Goal: Task Accomplishment & Management: Manage account settings

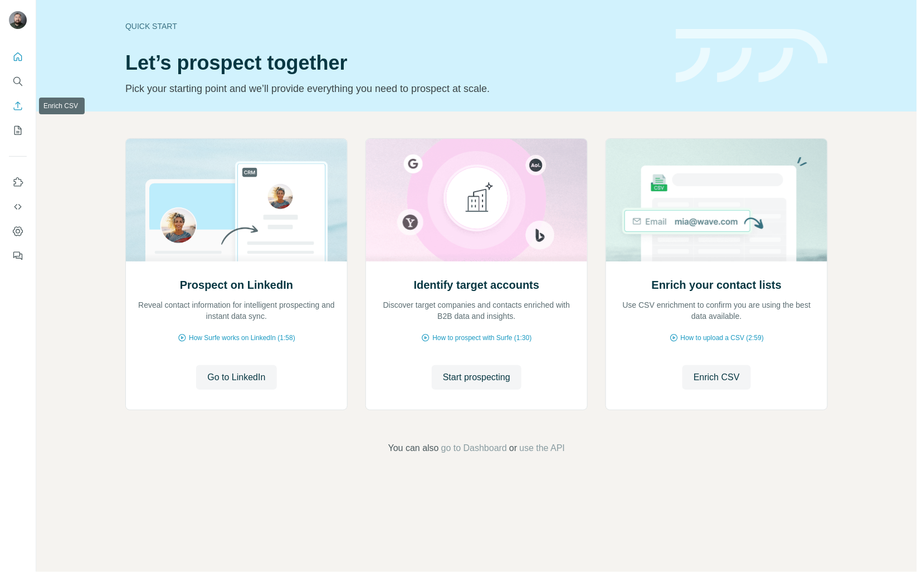
click at [20, 108] on icon "Enrich CSV" at bounding box center [17, 105] width 11 height 11
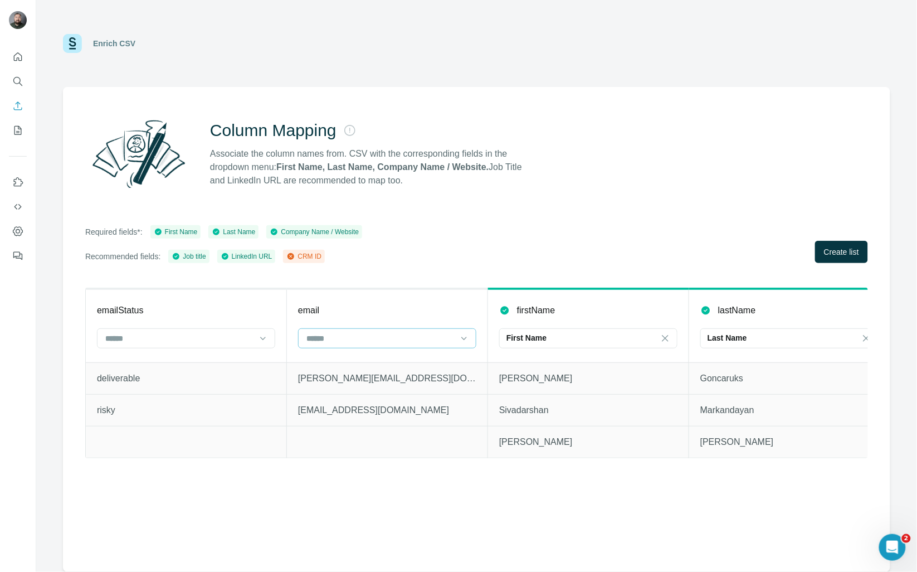
click at [431, 333] on input at bounding box center [380, 338] width 150 height 12
click at [357, 360] on div "CRM ID" at bounding box center [387, 362] width 159 height 11
click at [859, 259] on button "Create list" at bounding box center [841, 252] width 53 height 22
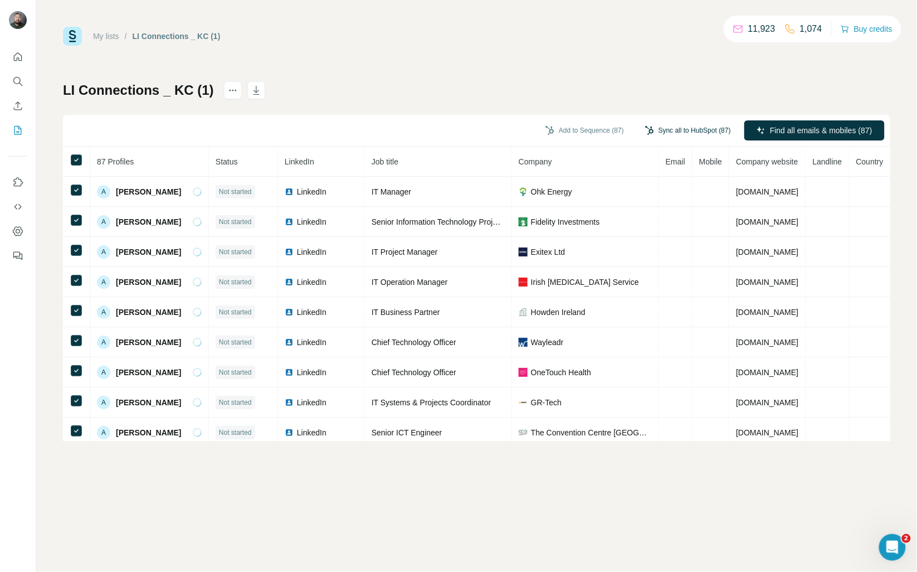
click at [690, 130] on button "Sync all to HubSpot (87)" at bounding box center [687, 130] width 101 height 17
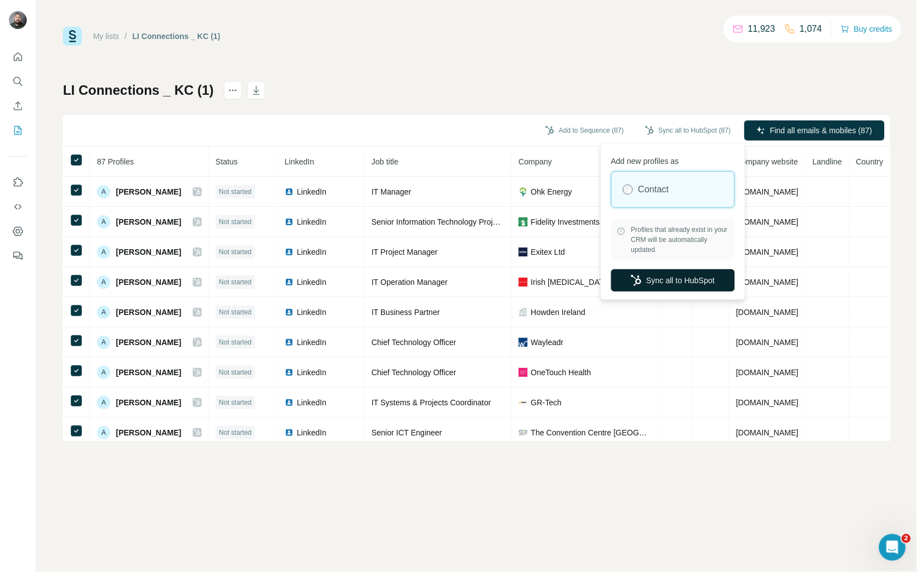
click at [683, 282] on button "Sync all to HubSpot" at bounding box center [673, 280] width 124 height 22
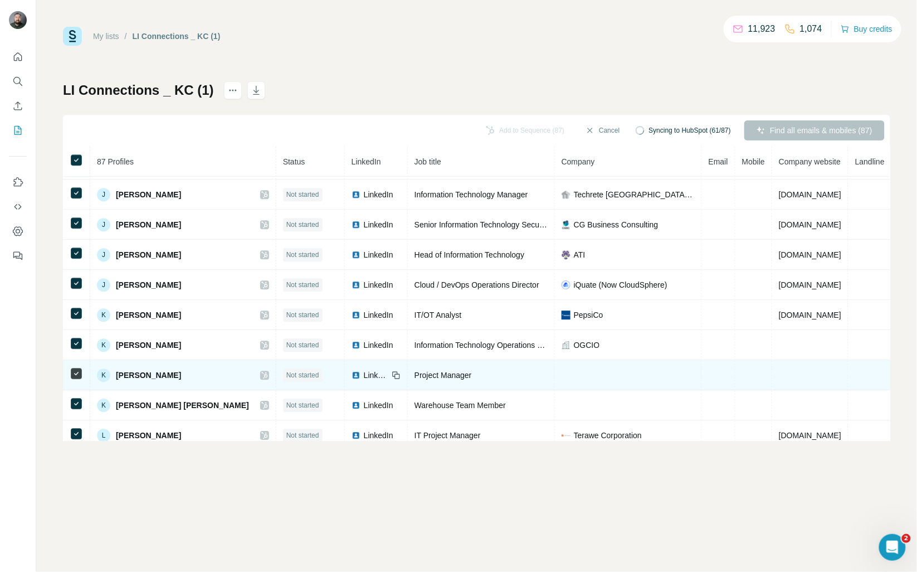
scroll to position [1265, 0]
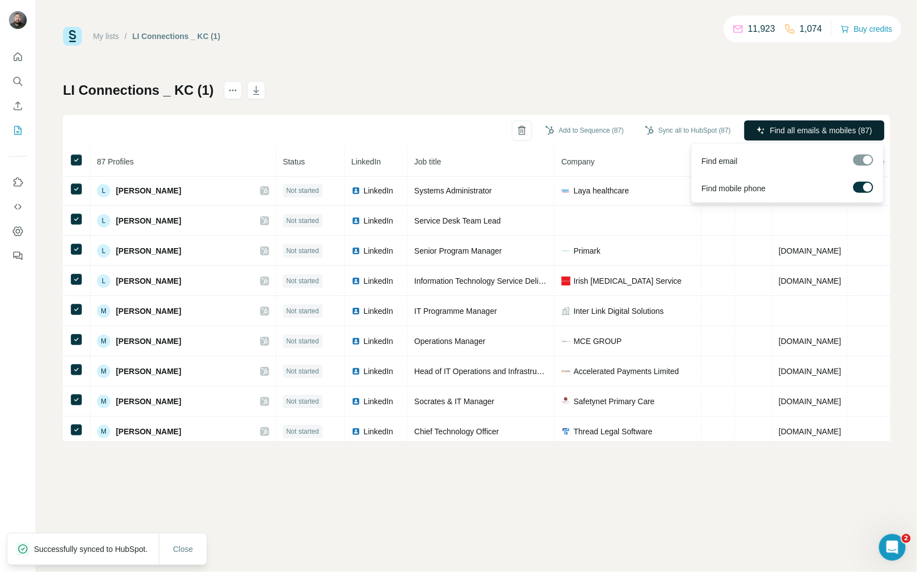
click at [825, 127] on span "Find all emails & mobiles (87)" at bounding box center [821, 130] width 103 height 11
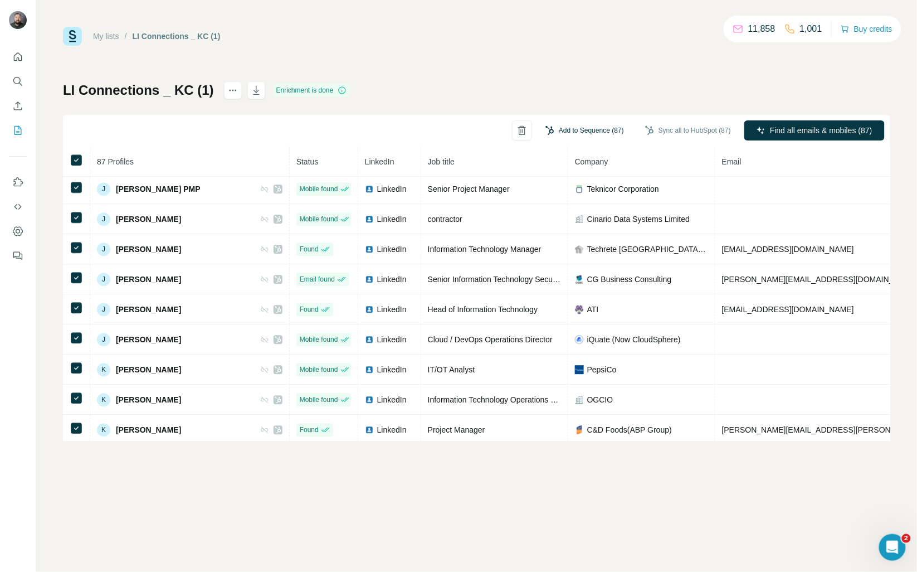
scroll to position [596, 0]
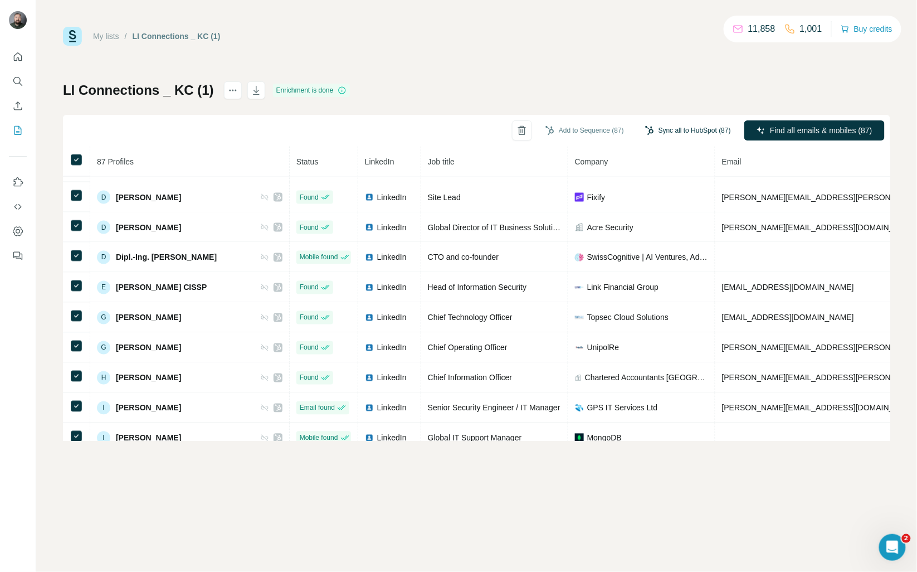
click at [684, 125] on button "Sync all to HubSpot (87)" at bounding box center [687, 130] width 101 height 17
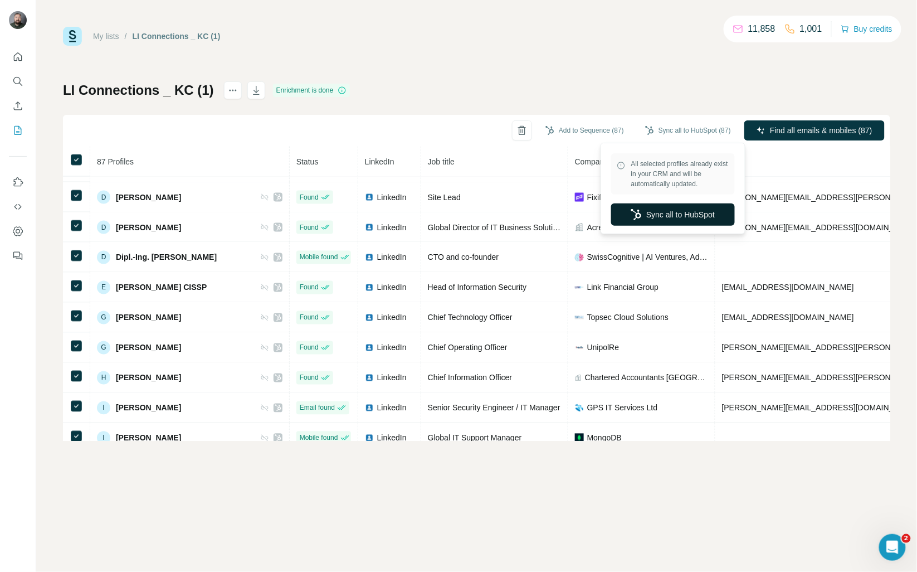
click at [685, 216] on button "Sync all to HubSpot" at bounding box center [673, 214] width 124 height 22
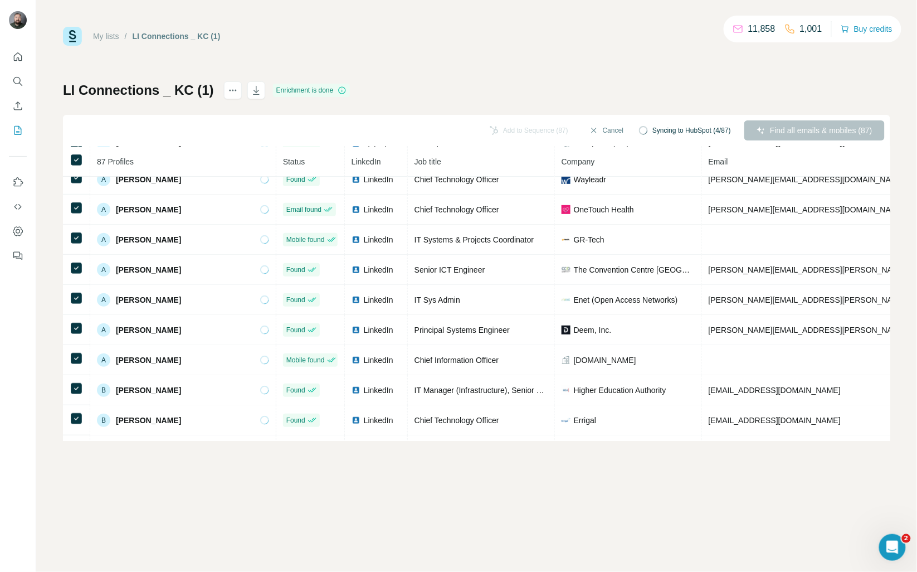
scroll to position [0, 0]
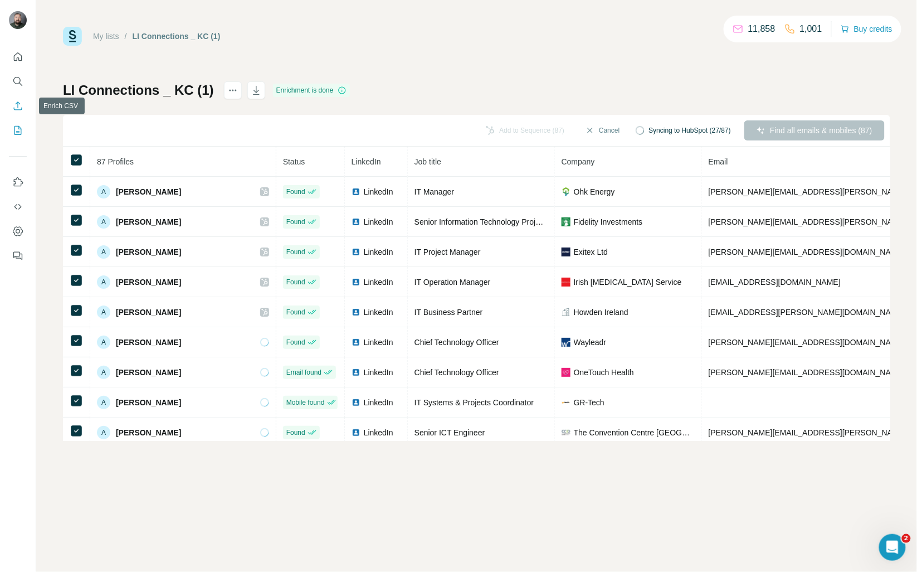
click at [16, 105] on icon "Enrich CSV" at bounding box center [17, 105] width 11 height 11
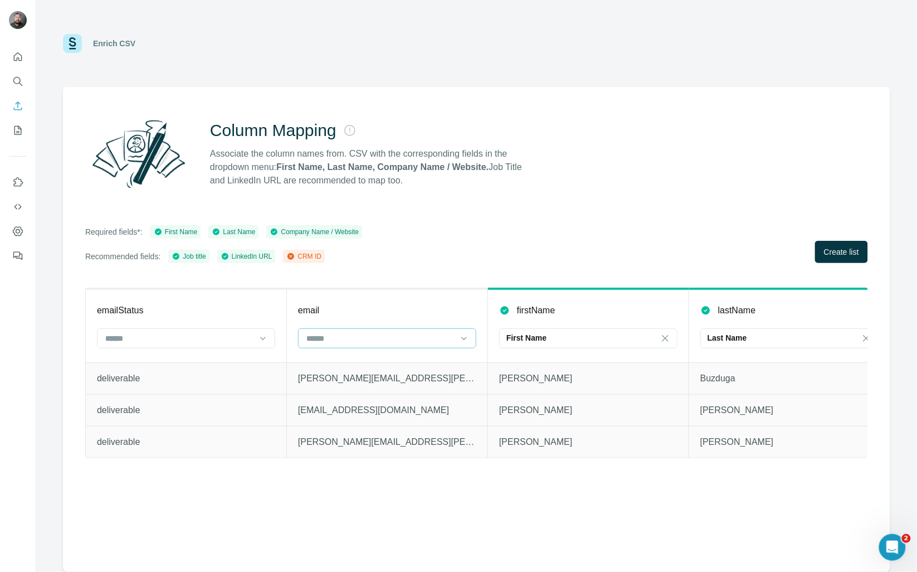
click at [384, 336] on input at bounding box center [380, 338] width 150 height 12
click at [377, 363] on div "CRM ID" at bounding box center [387, 362] width 159 height 11
click at [845, 251] on span "Create list" at bounding box center [841, 251] width 35 height 11
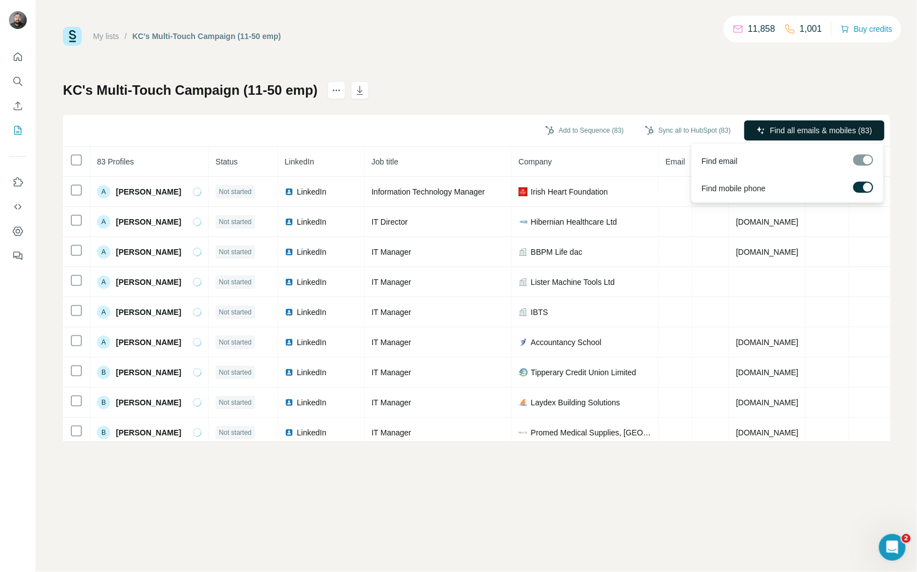
click at [798, 125] on span "Find all emails & mobiles (83)" at bounding box center [821, 130] width 103 height 11
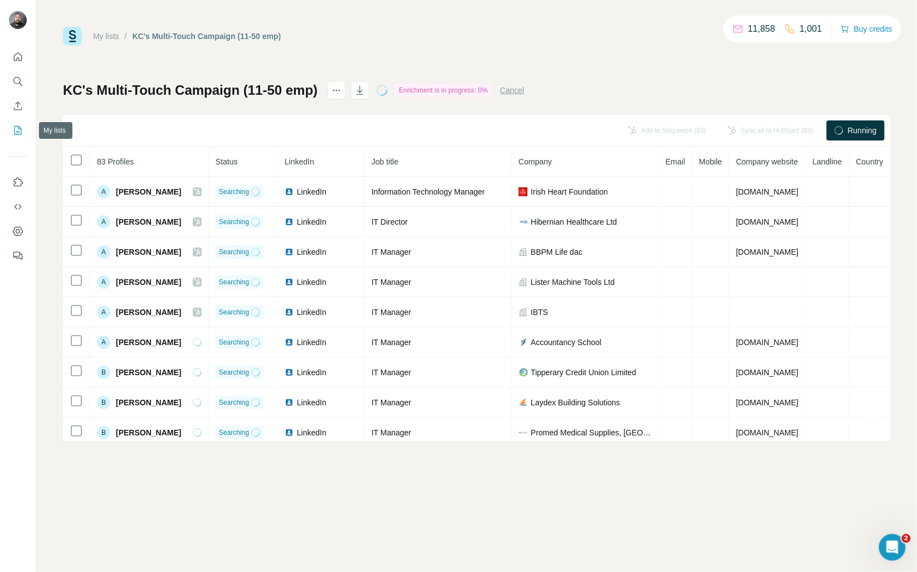
click at [18, 135] on icon "My lists" at bounding box center [17, 130] width 11 height 11
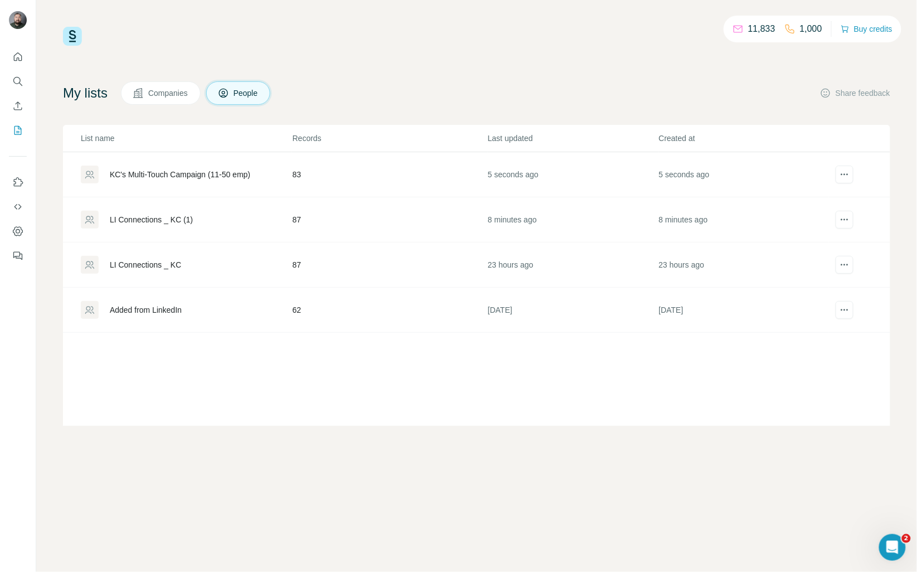
click at [168, 217] on div "LI Connections _ KC (1)" at bounding box center [151, 219] width 83 height 11
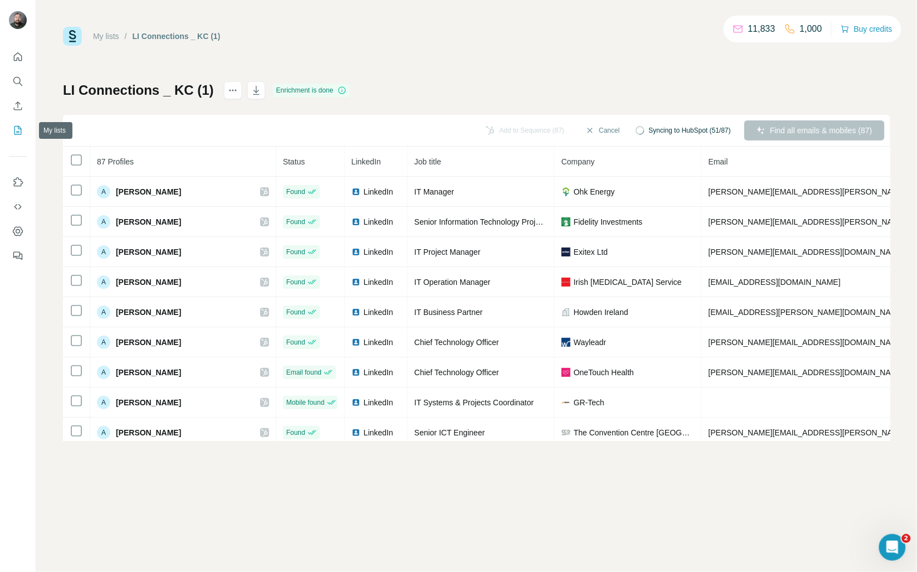
click at [11, 130] on button "My lists" at bounding box center [18, 130] width 18 height 20
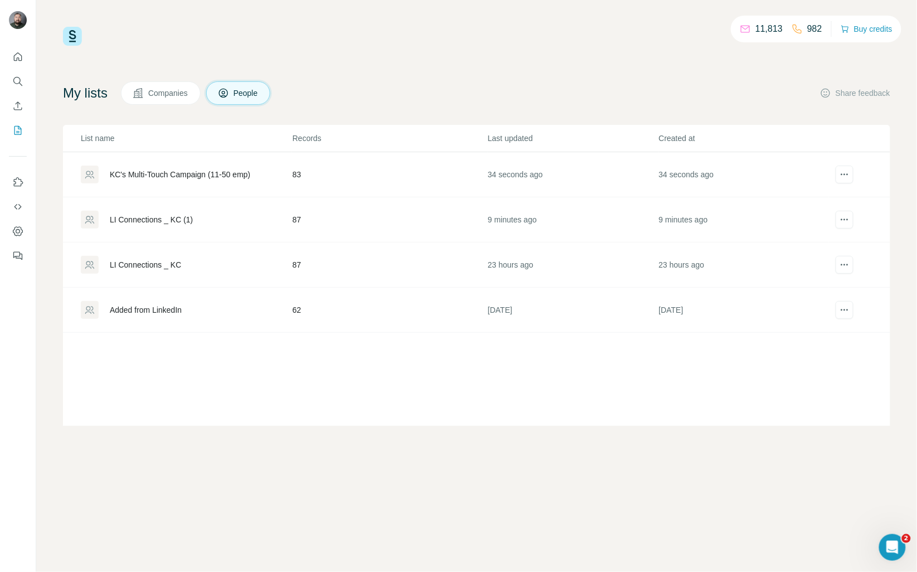
click at [186, 177] on div "KC's Multi-Touch Campaign (11-50 emp)" at bounding box center [180, 174] width 140 height 11
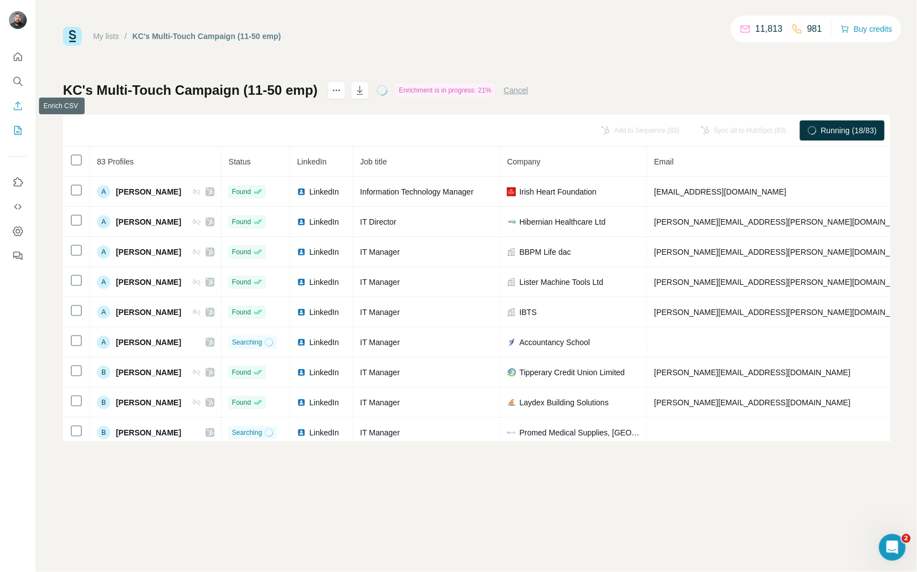
click at [22, 110] on icon "Enrich CSV" at bounding box center [17, 105] width 11 height 11
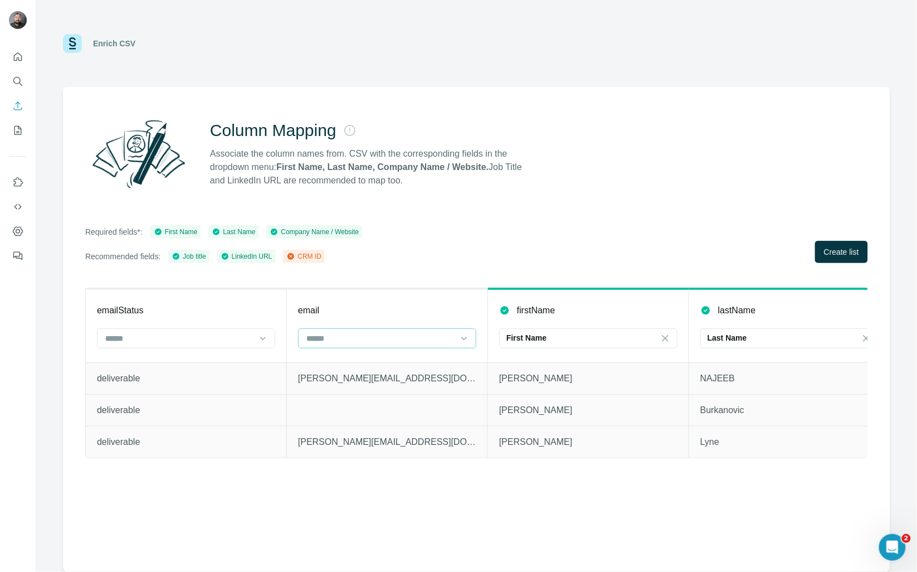
click at [366, 342] on input at bounding box center [380, 338] width 150 height 12
click at [344, 369] on div "CRM ID" at bounding box center [387, 363] width 173 height 20
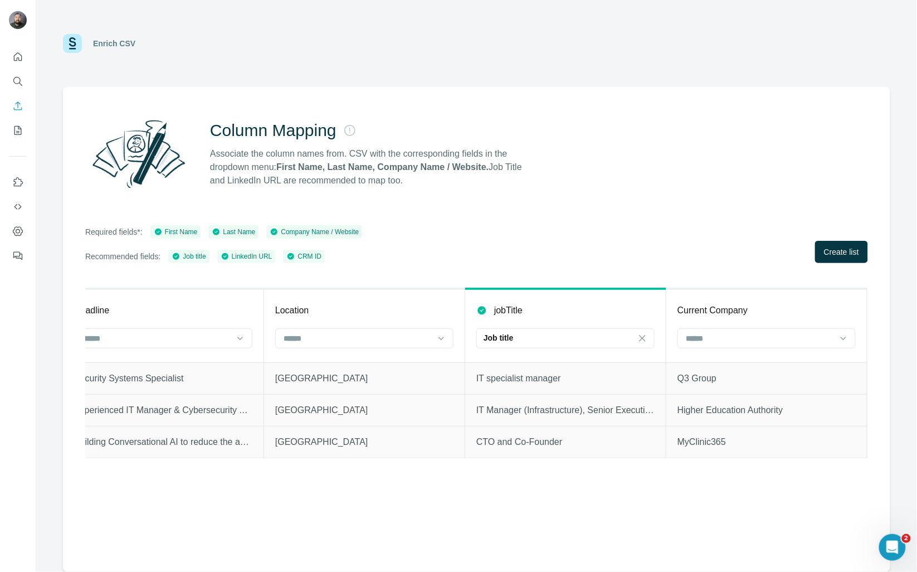
scroll to position [0, 2272]
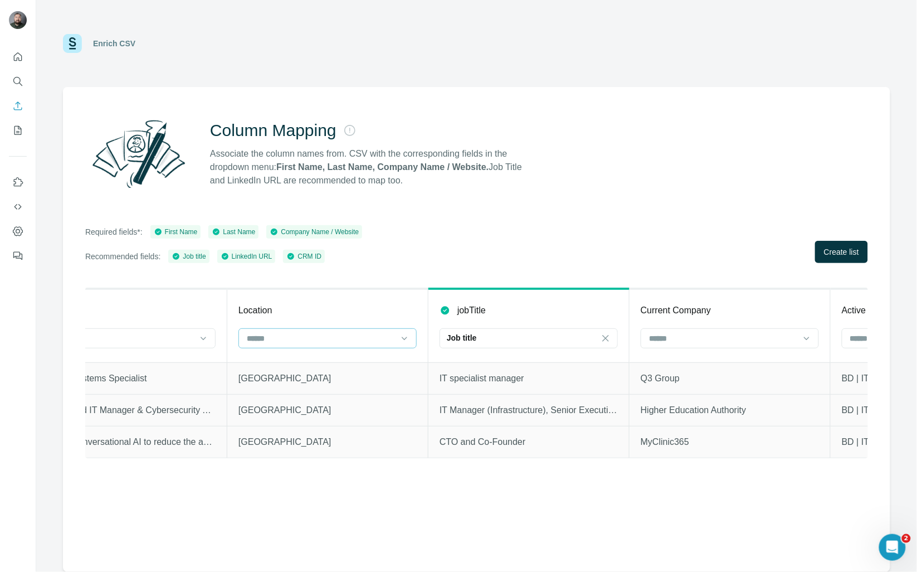
click at [314, 340] on input at bounding box center [321, 338] width 150 height 12
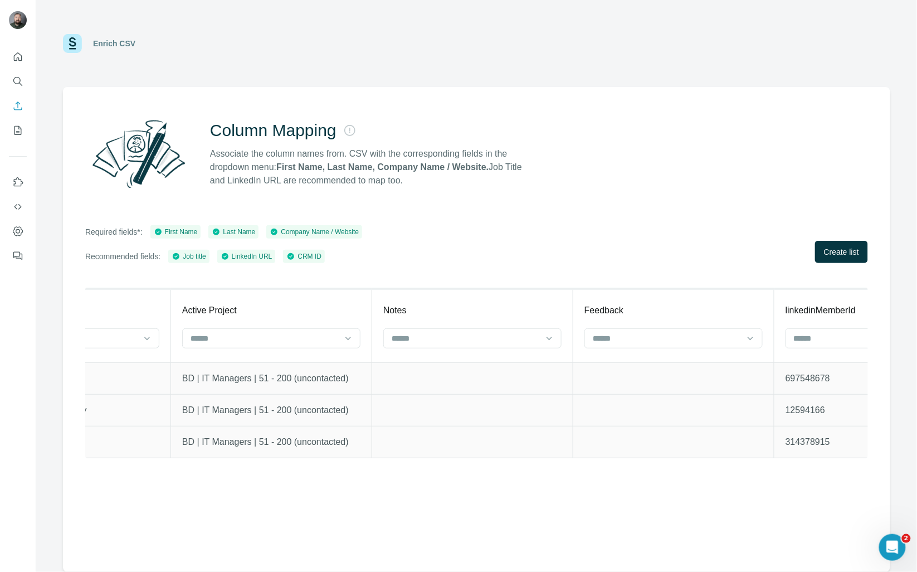
scroll to position [0, 0]
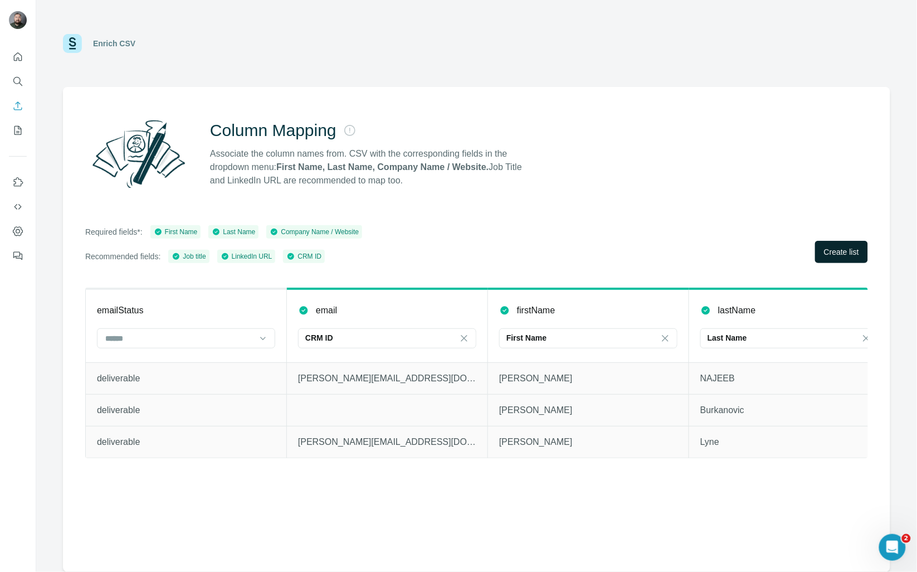
click at [834, 255] on span "Create list" at bounding box center [841, 251] width 35 height 11
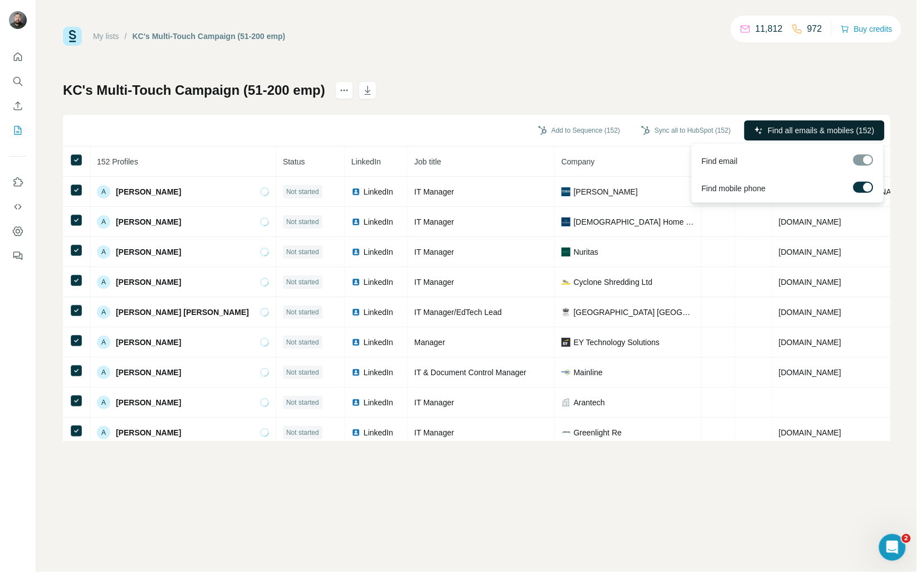
click at [801, 133] on span "Find all emails & mobiles (152)" at bounding box center [821, 130] width 106 height 11
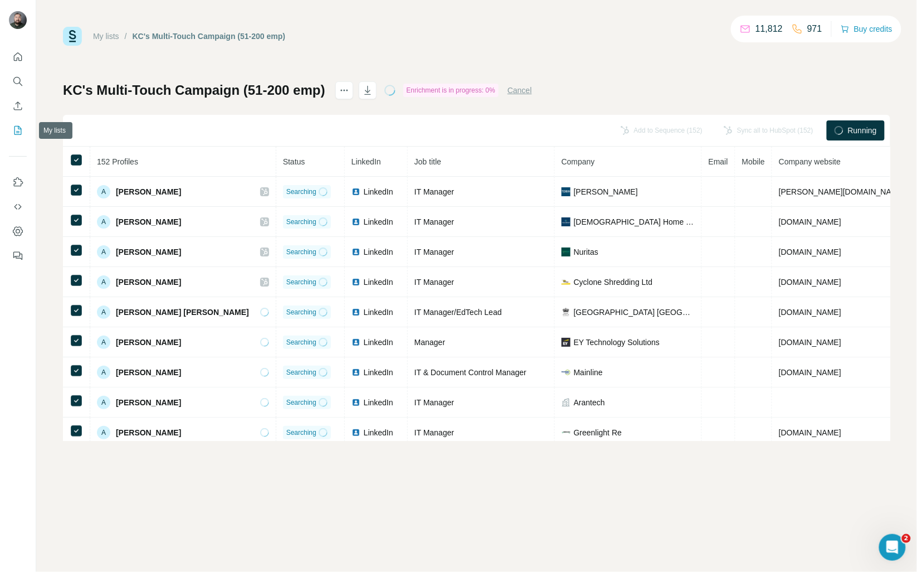
click at [13, 135] on icon "My lists" at bounding box center [17, 130] width 11 height 11
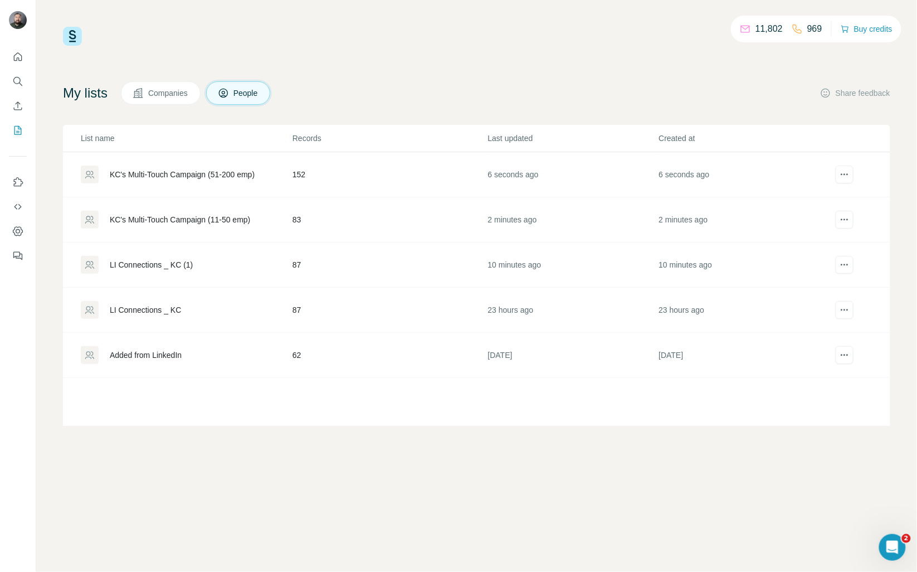
click at [242, 220] on div "KC's Multi-Touch Campaign (11-50 emp)" at bounding box center [180, 219] width 140 height 11
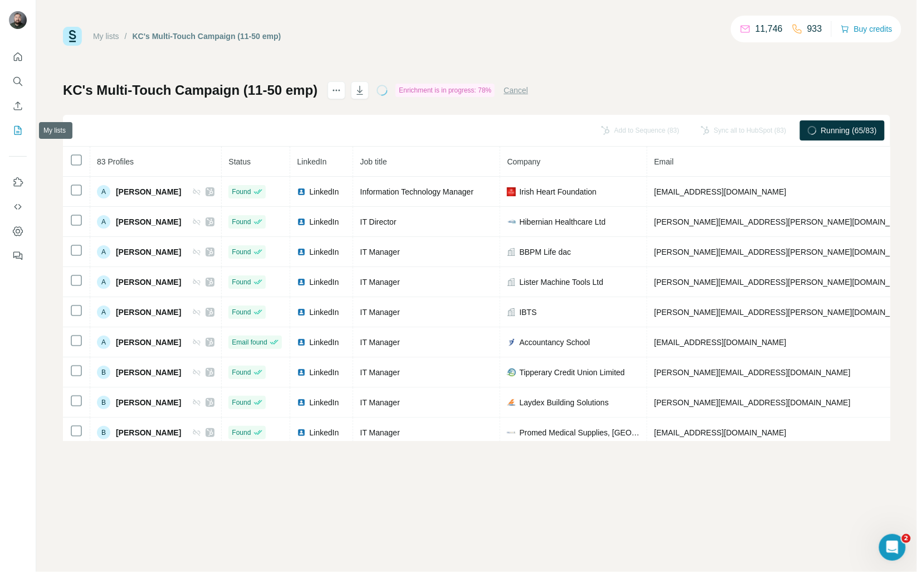
click at [13, 134] on icon "My lists" at bounding box center [17, 130] width 11 height 11
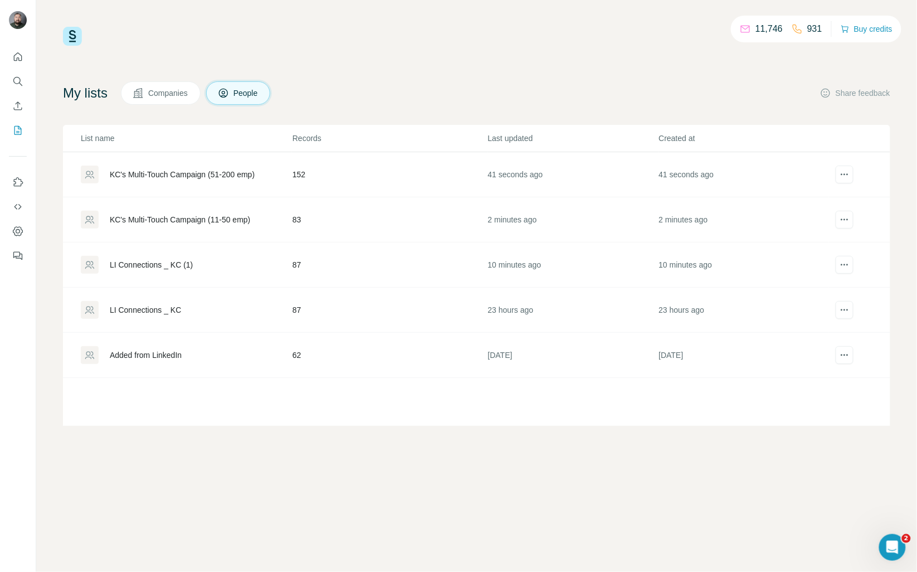
click at [255, 170] on div "KC's Multi-Touch Campaign (51-200 emp)" at bounding box center [182, 174] width 145 height 11
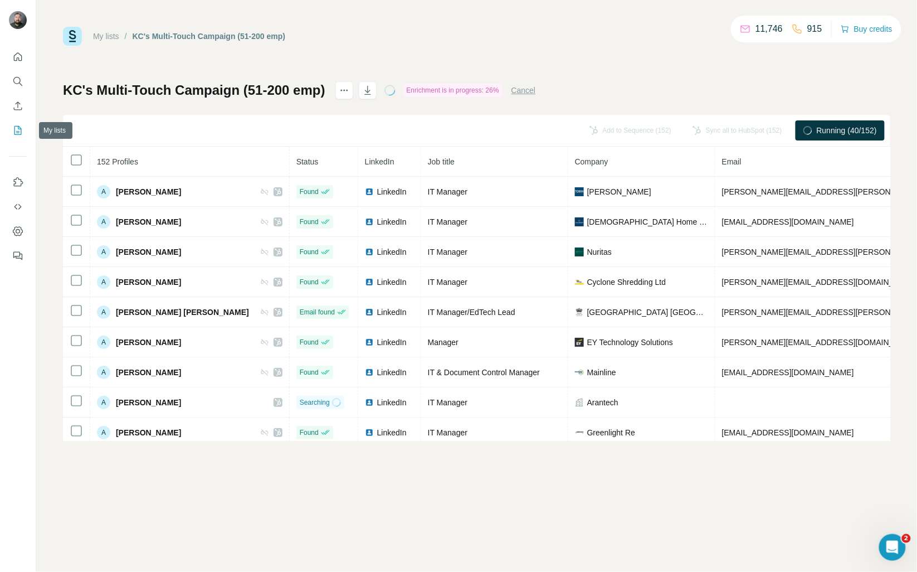
click at [13, 125] on icon "My lists" at bounding box center [17, 130] width 11 height 11
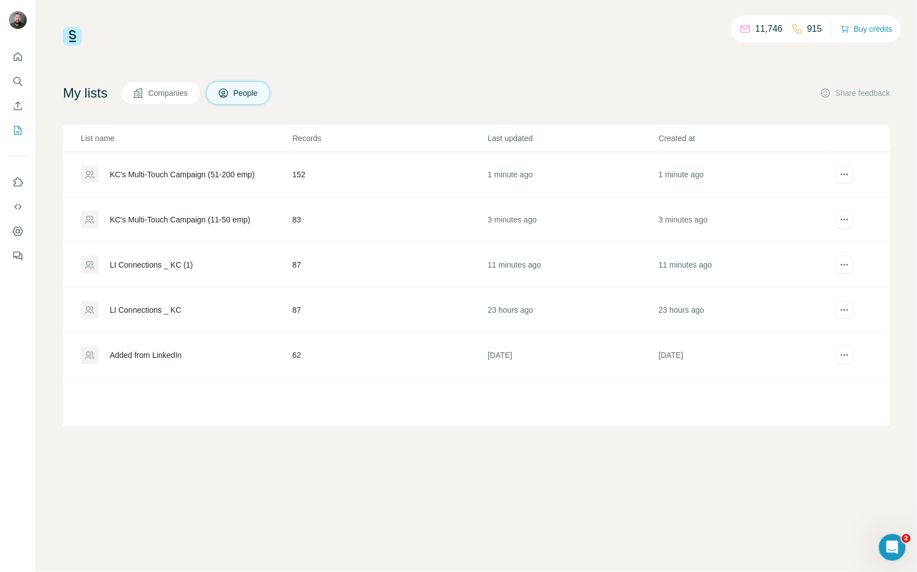
click at [204, 213] on div "KC's Multi-Touch Campaign (11-50 emp)" at bounding box center [186, 220] width 211 height 18
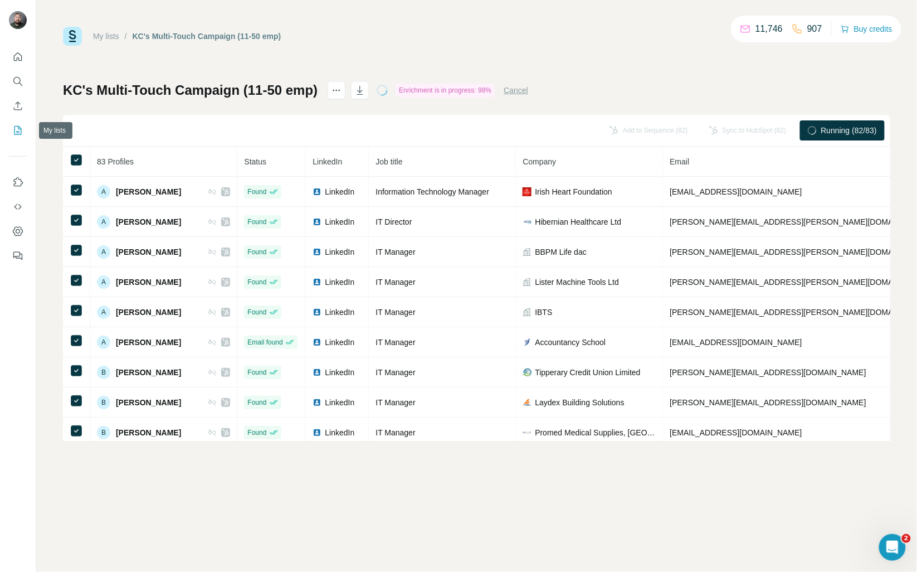
click at [20, 132] on icon "My lists" at bounding box center [17, 130] width 11 height 11
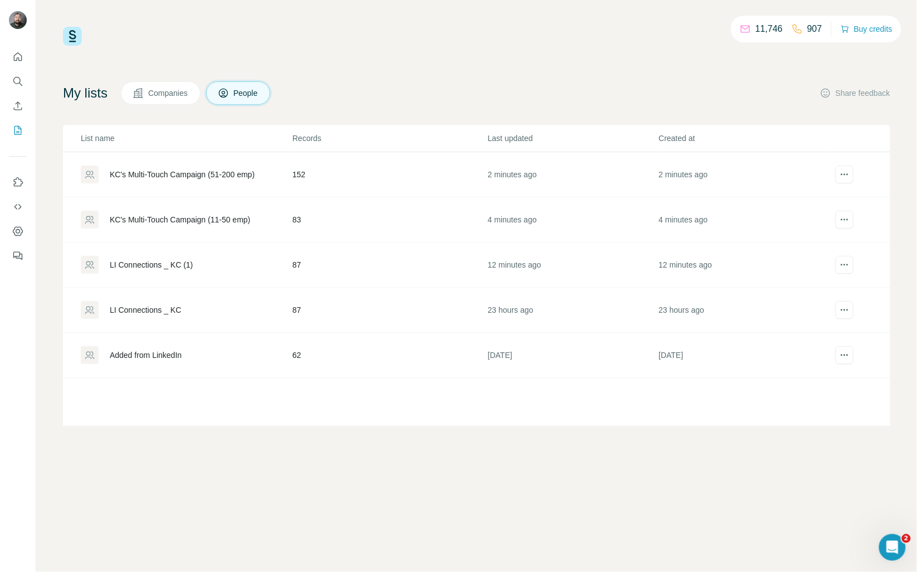
click at [215, 172] on div "KC's Multi-Touch Campaign (51-200 emp)" at bounding box center [182, 174] width 145 height 11
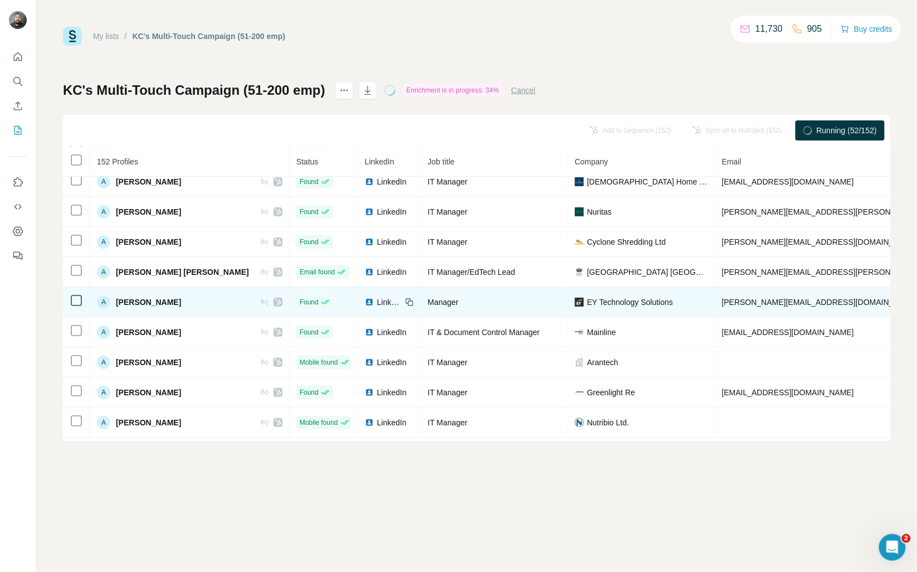
scroll to position [62, 0]
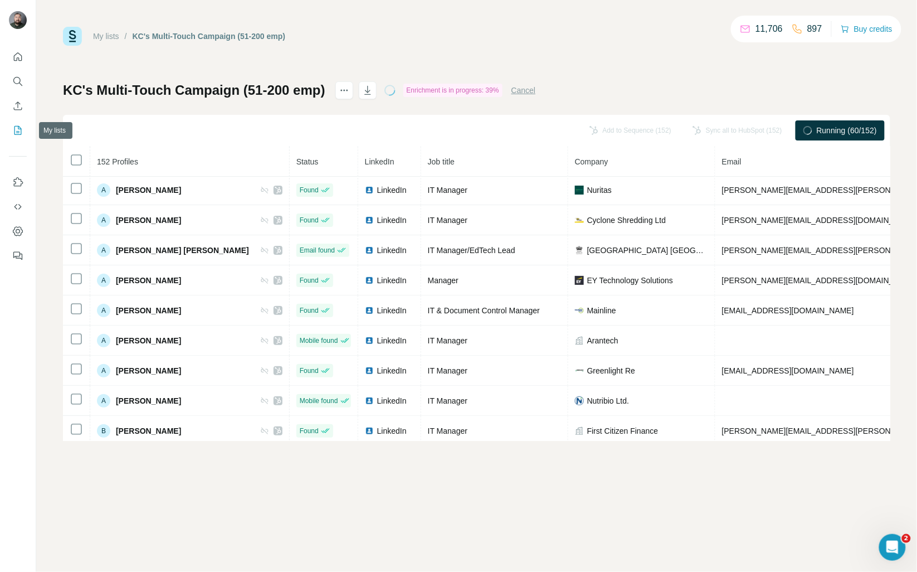
click at [18, 125] on icon "My lists" at bounding box center [17, 130] width 11 height 11
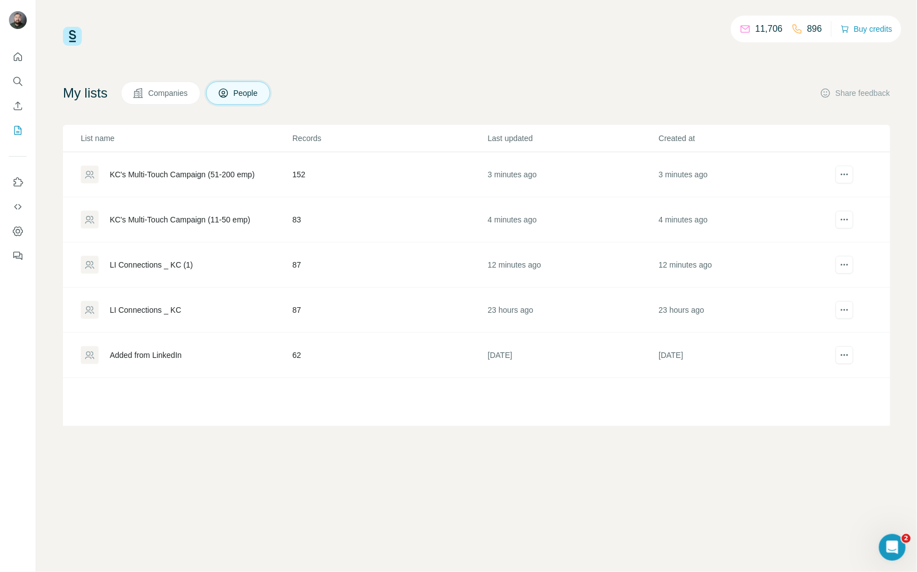
click at [194, 224] on div "KC's Multi-Touch Campaign (11-50 emp)" at bounding box center [180, 219] width 140 height 11
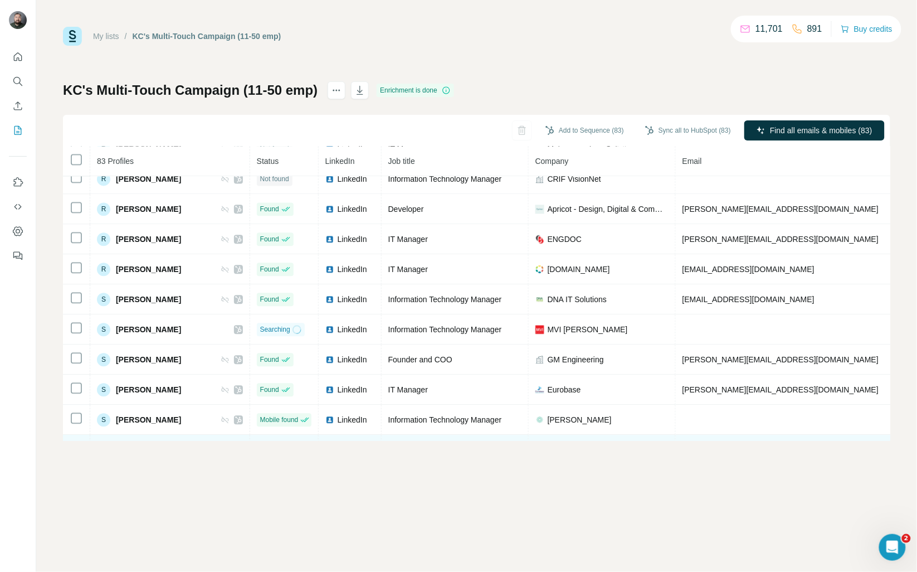
scroll to position [2270, 0]
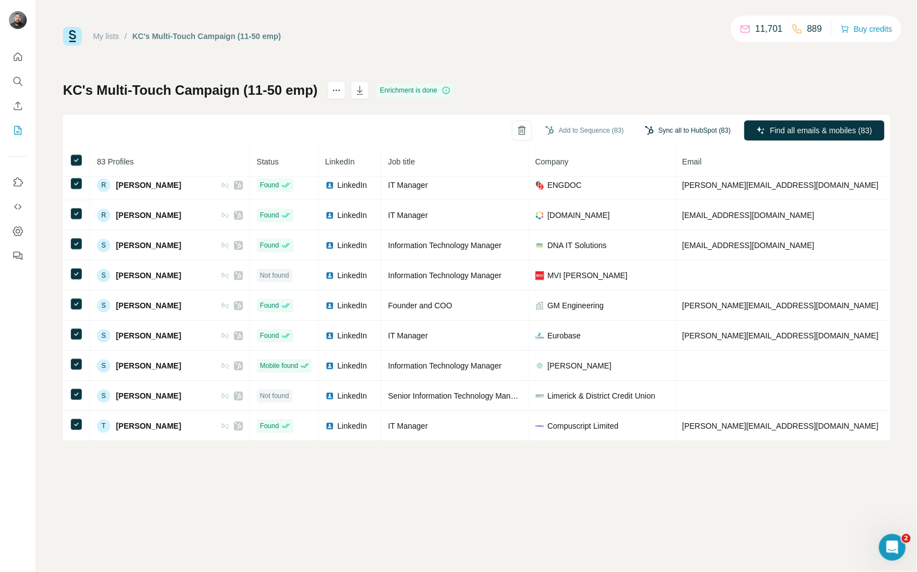
click at [697, 130] on button "Sync all to HubSpot (83)" at bounding box center [687, 130] width 101 height 17
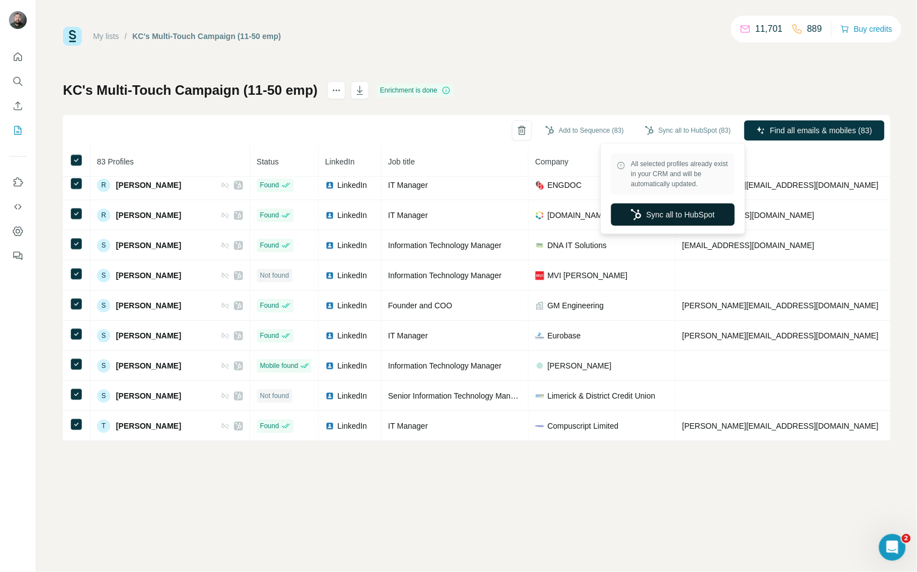
click at [682, 211] on button "Sync all to HubSpot" at bounding box center [673, 214] width 124 height 22
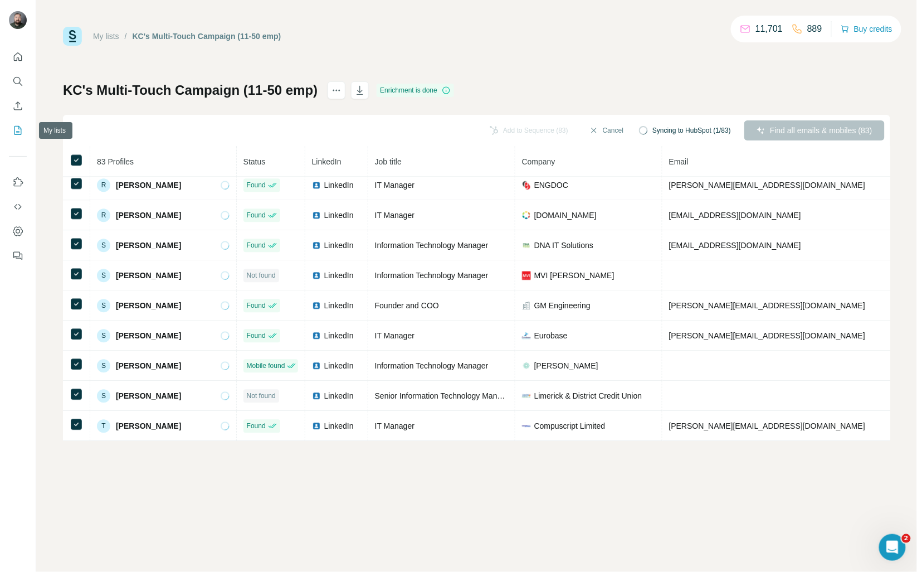
click at [21, 131] on icon "My lists" at bounding box center [17, 130] width 7 height 9
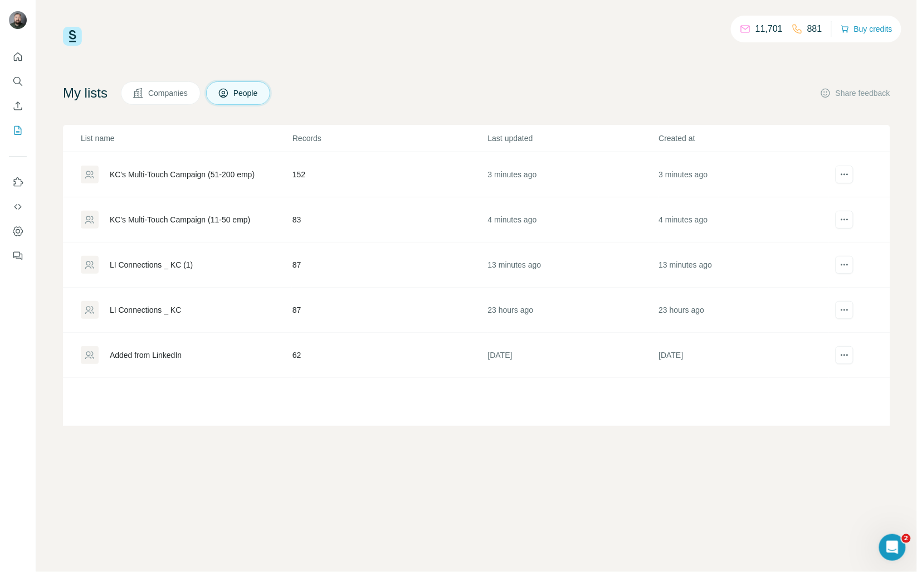
click at [221, 176] on div "KC's Multi-Touch Campaign (51-200 emp)" at bounding box center [182, 174] width 145 height 11
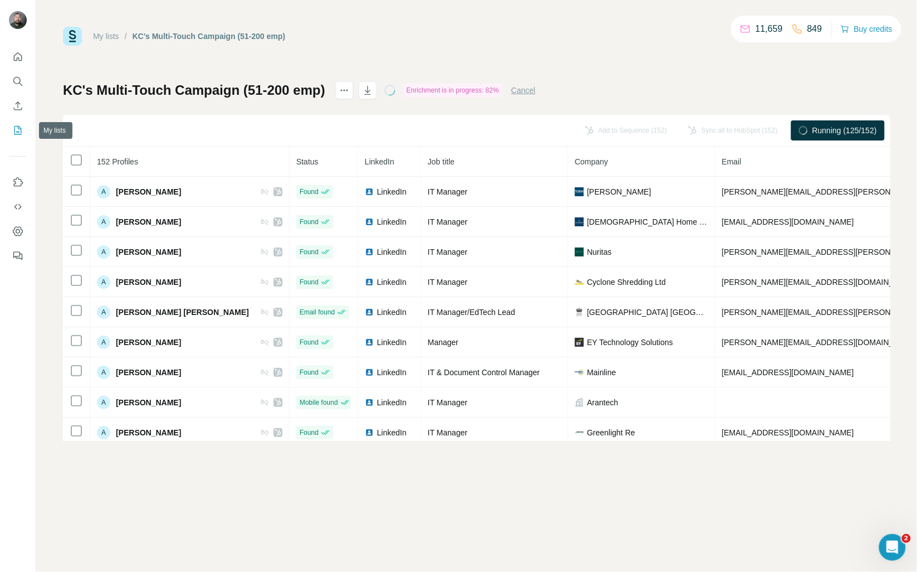
click at [22, 130] on icon "My lists" at bounding box center [17, 130] width 11 height 11
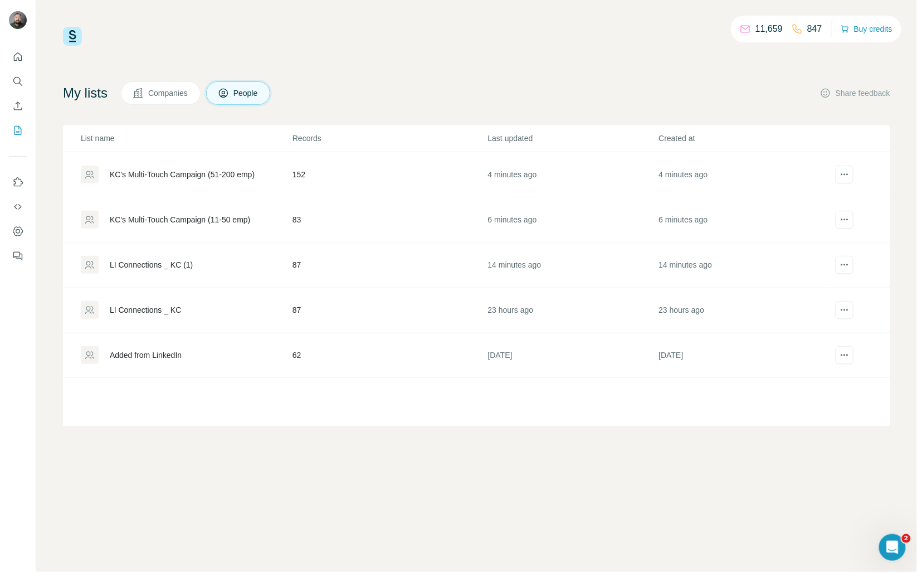
click at [201, 224] on div "KC's Multi-Touch Campaign (11-50 emp)" at bounding box center [180, 219] width 140 height 11
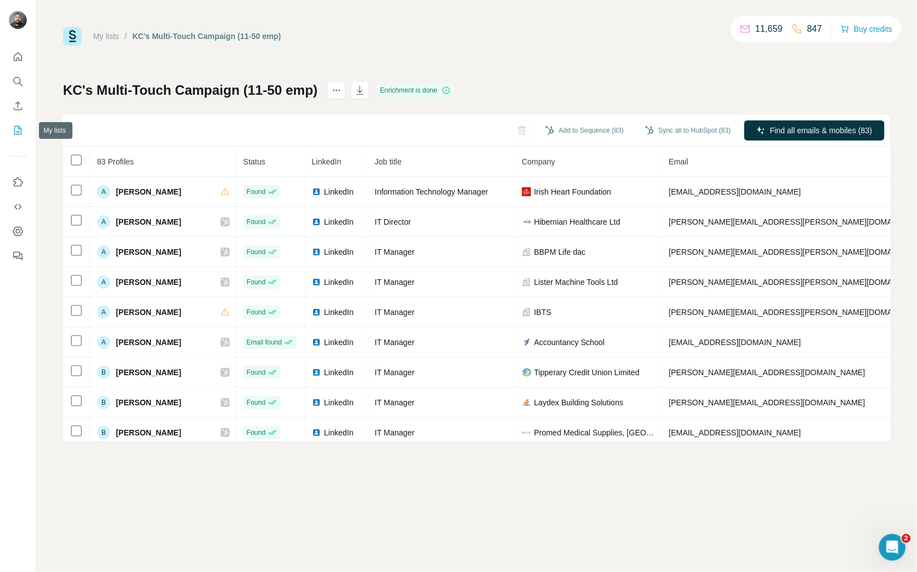
click at [12, 131] on icon "My lists" at bounding box center [17, 130] width 11 height 11
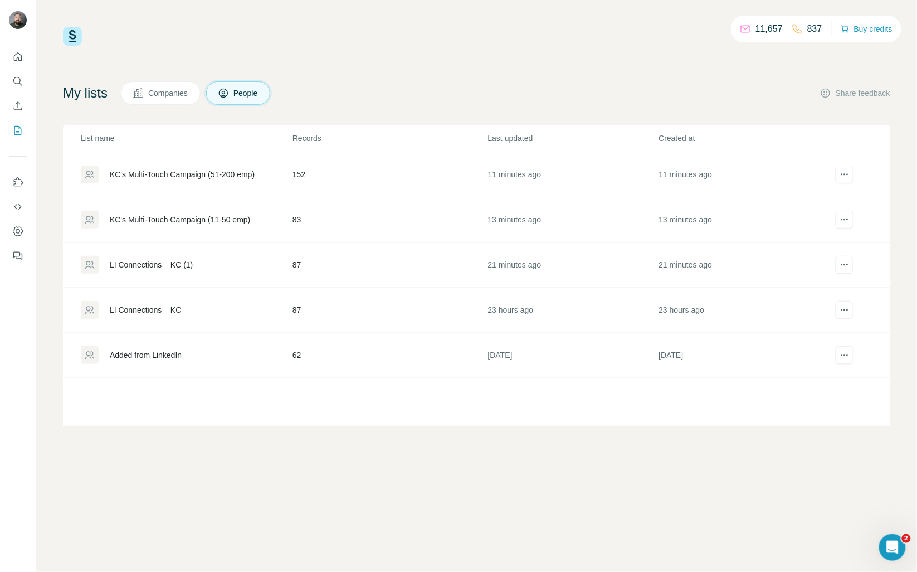
click at [223, 177] on div "KC's Multi-Touch Campaign (51-200 emp)" at bounding box center [182, 174] width 145 height 11
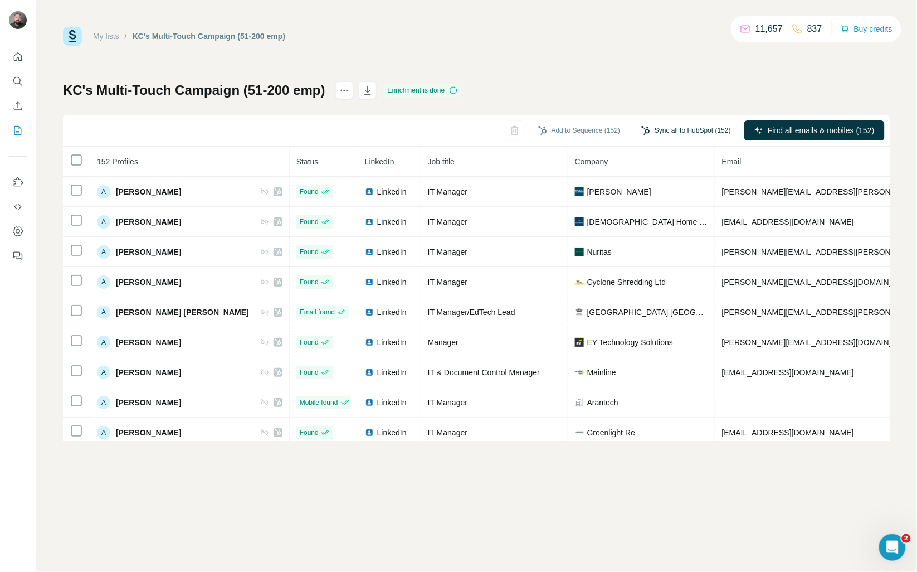
click at [704, 129] on button "Sync all to HubSpot (152)" at bounding box center [686, 130] width 105 height 17
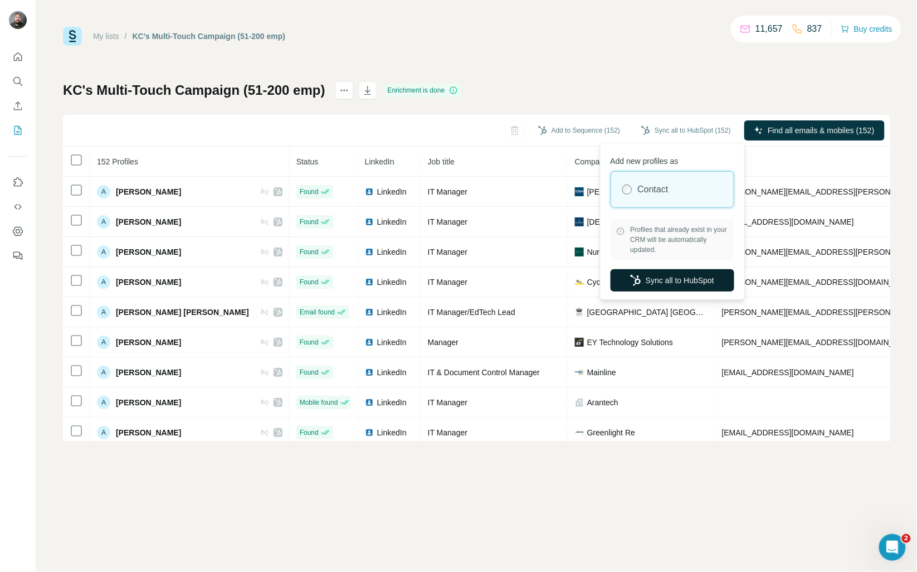
click at [659, 284] on button "Sync all to HubSpot" at bounding box center [673, 280] width 124 height 22
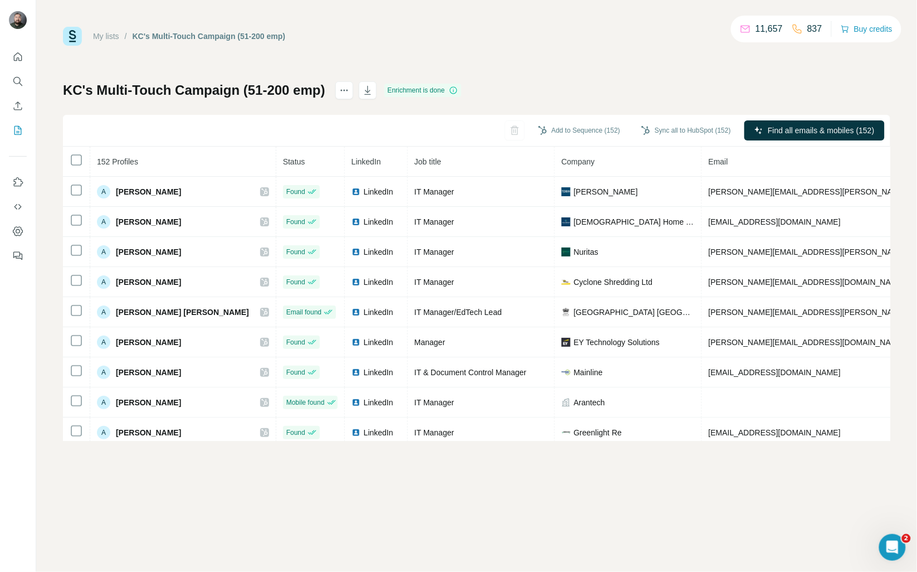
drag, startPoint x: 611, startPoint y: 67, endPoint x: 391, endPoint y: 116, distance: 225.4
click at [611, 67] on div "My lists / KC's Multi-Touch Campaign (51-200 emp) 11,657 837 Buy credits KC's M…" at bounding box center [476, 234] width 827 height 414
click at [16, 129] on icon "My lists" at bounding box center [17, 130] width 11 height 11
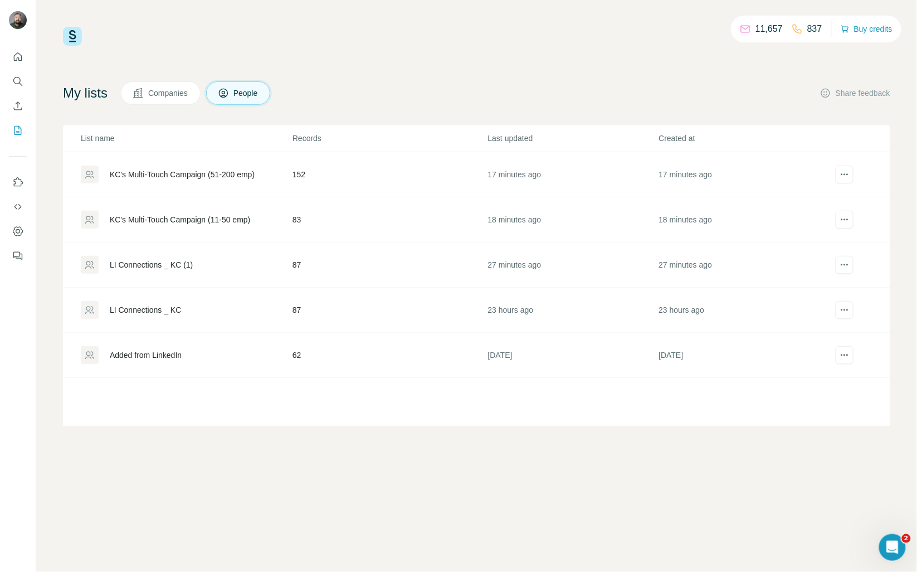
click at [182, 88] on span "Companies" at bounding box center [168, 92] width 41 height 11
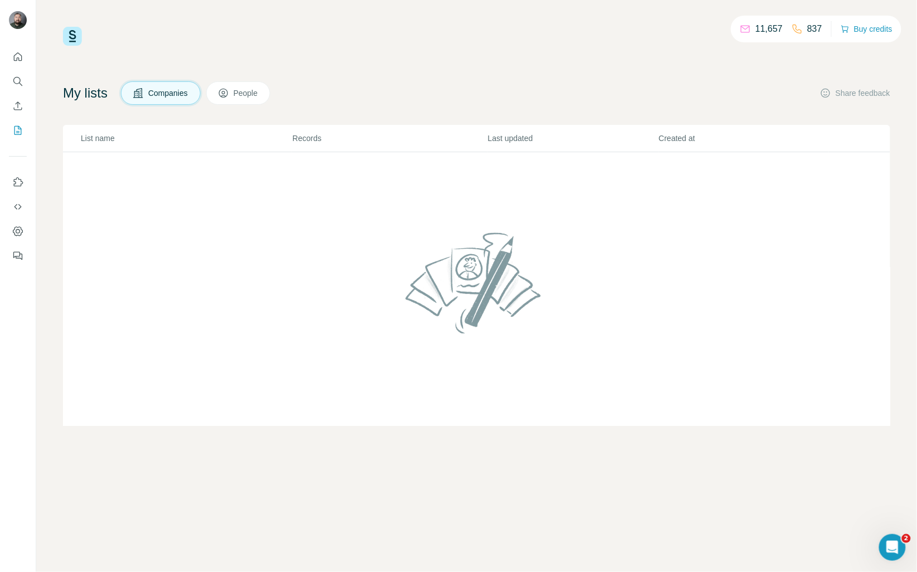
click at [259, 95] on span "People" at bounding box center [246, 92] width 26 height 11
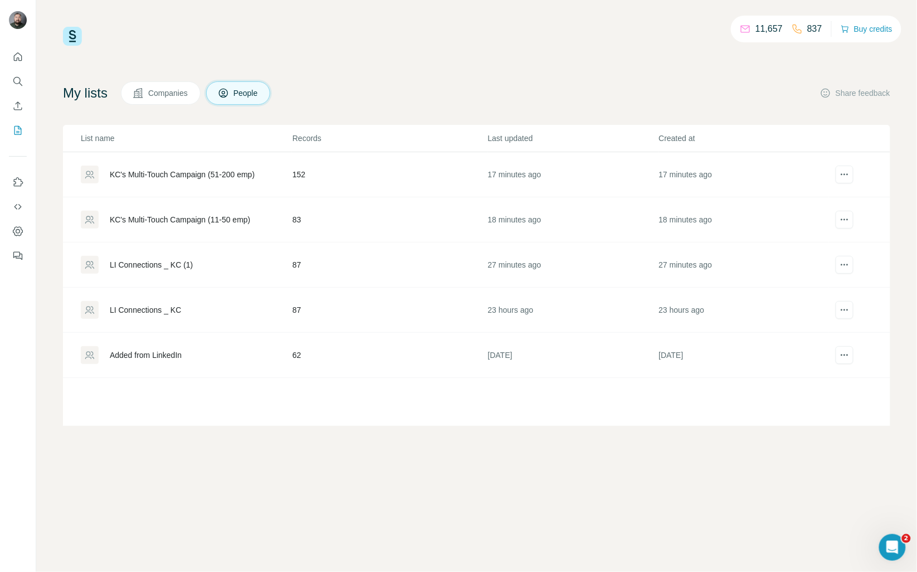
click at [169, 258] on div "LI Connections _ KC (1)" at bounding box center [186, 265] width 211 height 18
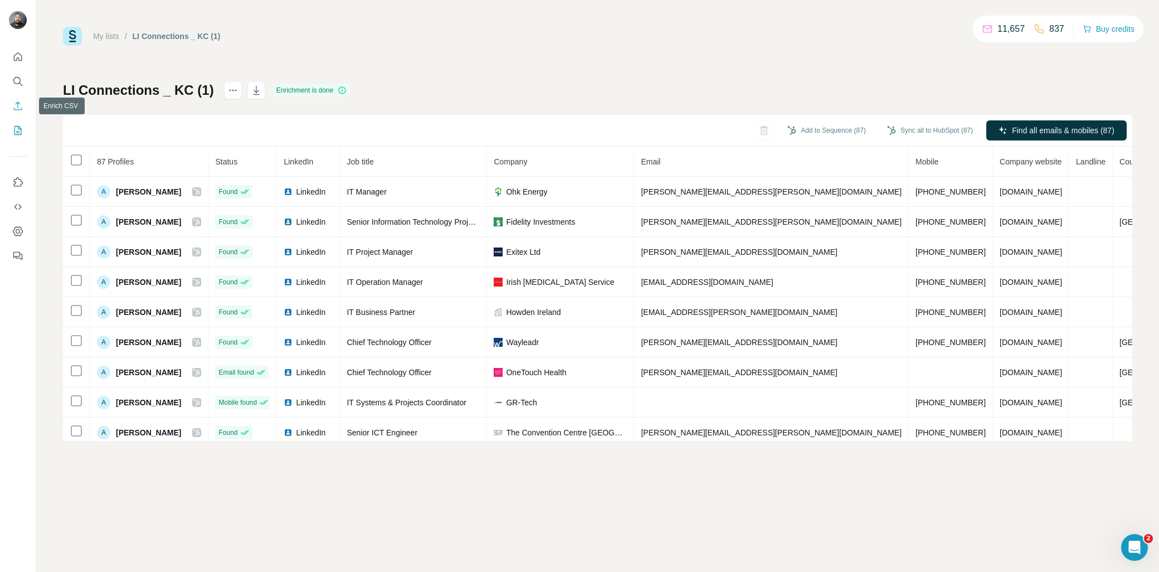
click at [18, 104] on icon "Enrich CSV" at bounding box center [18, 105] width 8 height 8
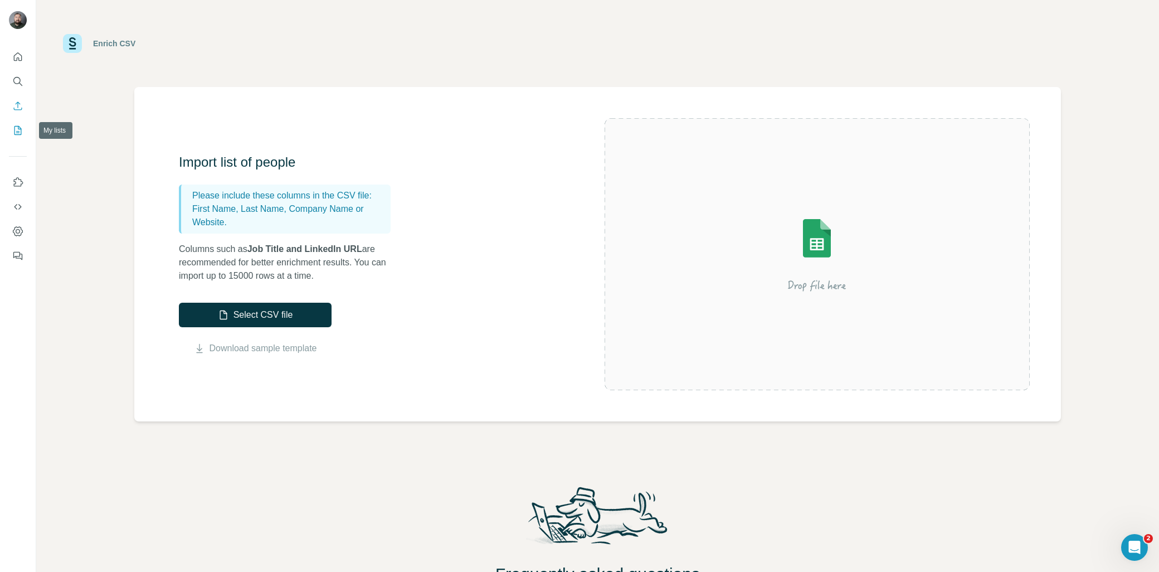
click at [22, 126] on icon "My lists" at bounding box center [17, 130] width 11 height 11
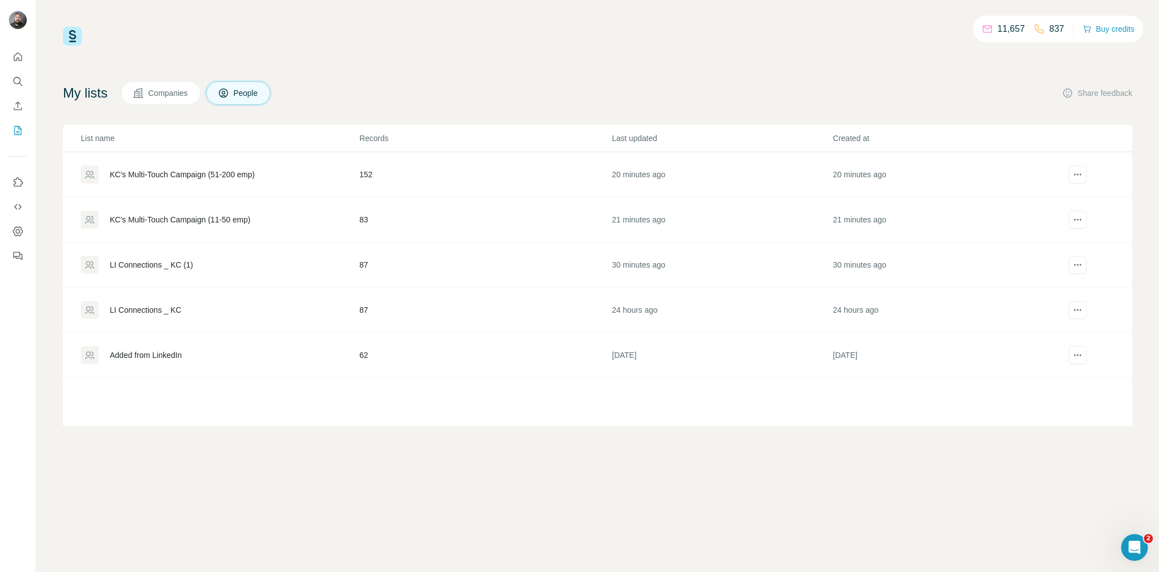
click at [188, 266] on div "LI Connections _ KC (1)" at bounding box center [151, 264] width 83 height 11
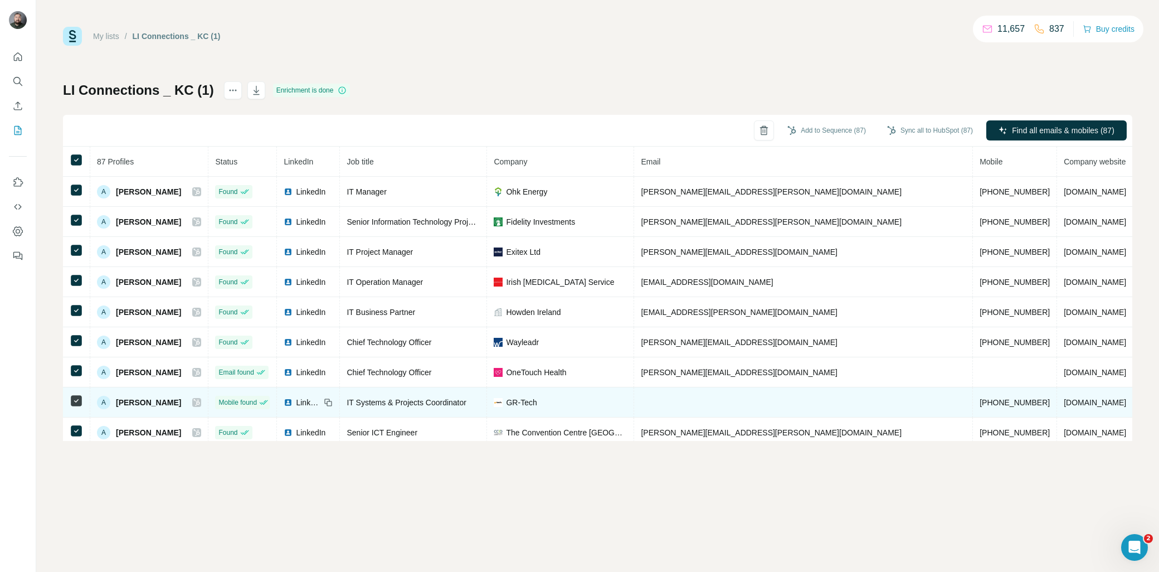
drag, startPoint x: 981, startPoint y: 405, endPoint x: 914, endPoint y: 403, distance: 66.3
click at [917, 403] on td "[DOMAIN_NAME]" at bounding box center [1095, 402] width 76 height 30
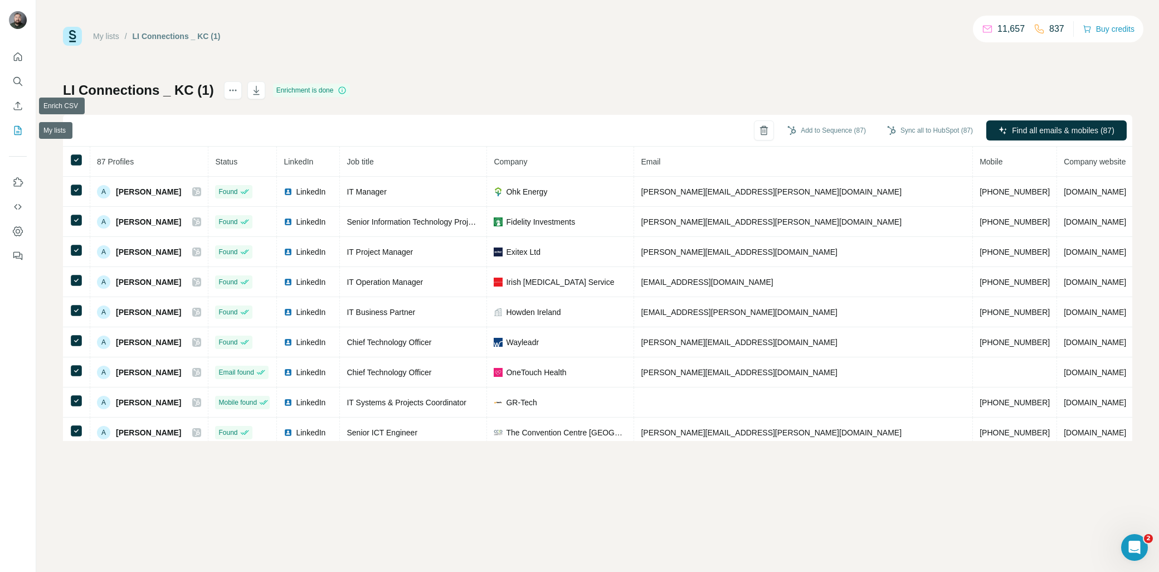
click at [20, 129] on icon "My lists" at bounding box center [19, 129] width 6 height 7
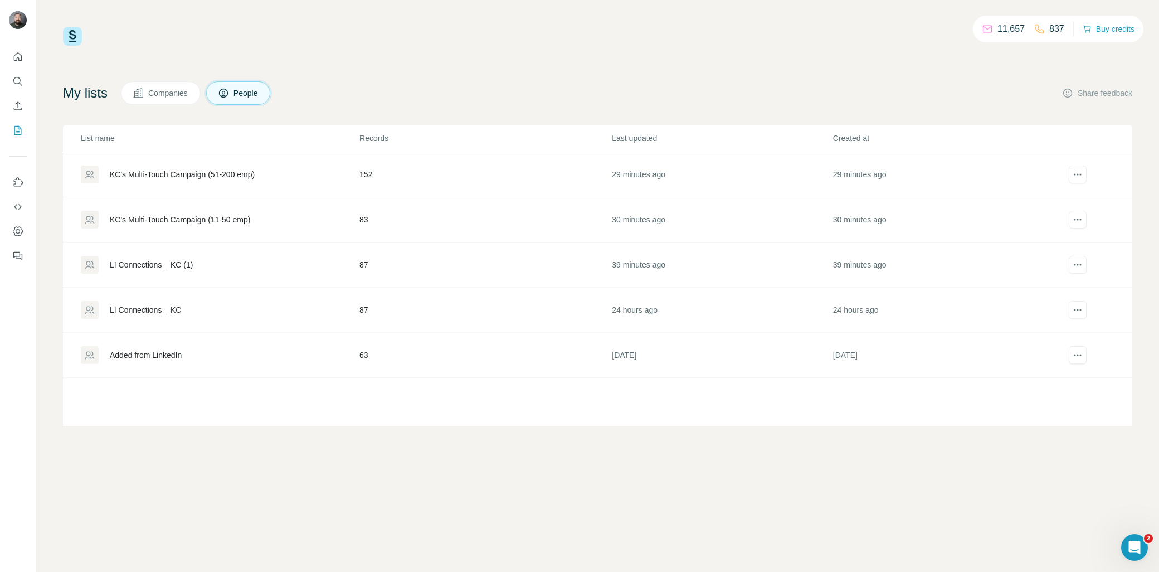
click at [196, 175] on div "KC's Multi-Touch Campaign (51-200 emp)" at bounding box center [182, 174] width 145 height 11
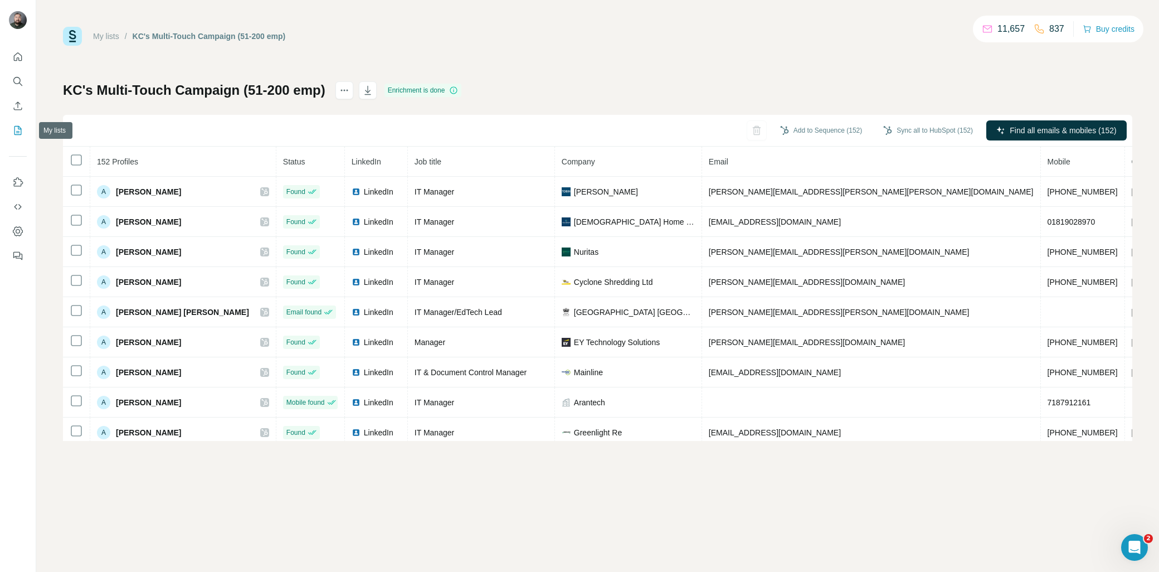
click at [25, 130] on button "My lists" at bounding box center [18, 130] width 18 height 20
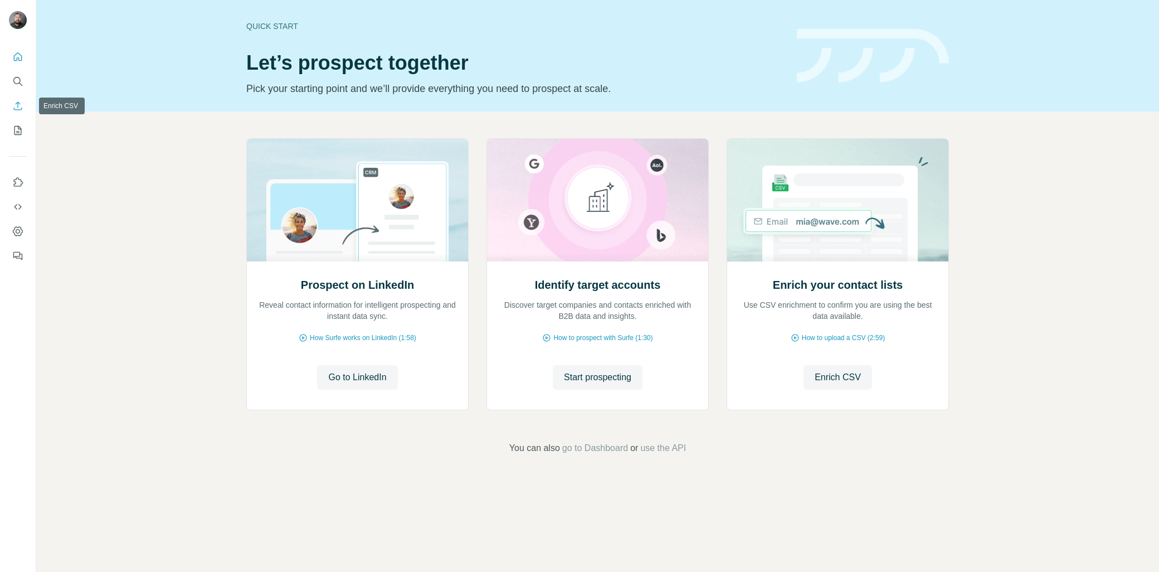
click at [15, 104] on icon "Enrich CSV" at bounding box center [18, 105] width 8 height 8
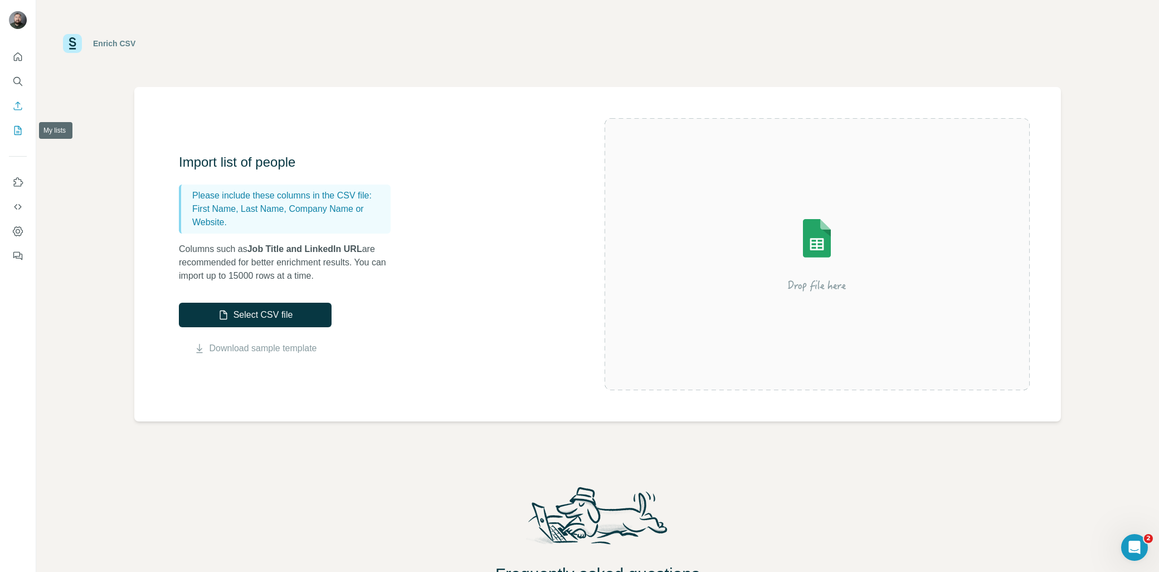
click at [12, 132] on icon "My lists" at bounding box center [17, 130] width 11 height 11
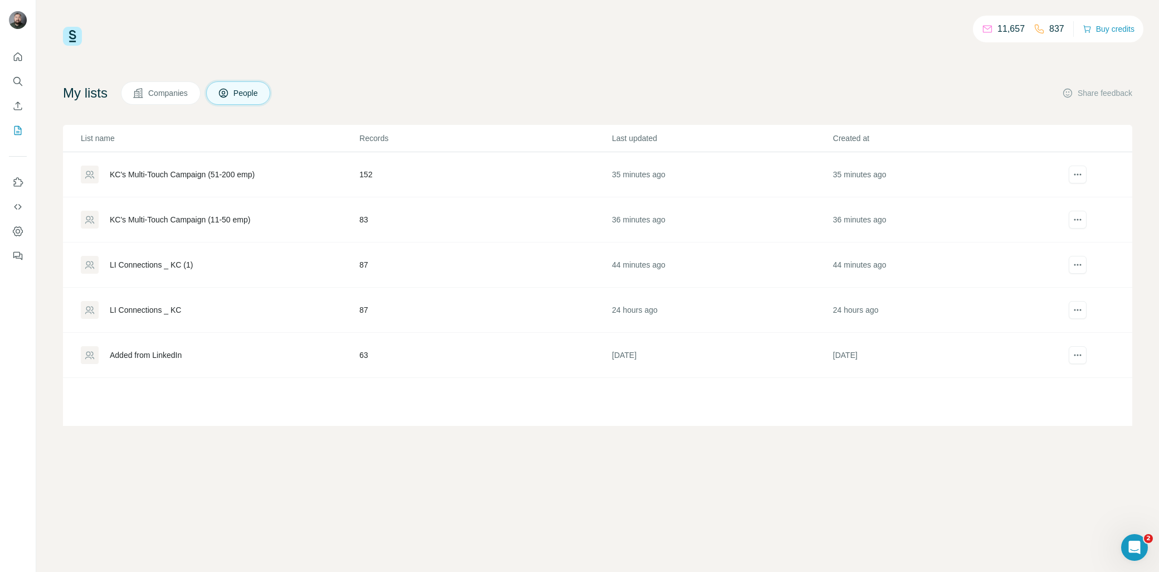
click at [242, 181] on div "KC's Multi-Touch Campaign (51-200 emp)" at bounding box center [219, 174] width 277 height 18
